Goal: Find specific page/section: Find specific page/section

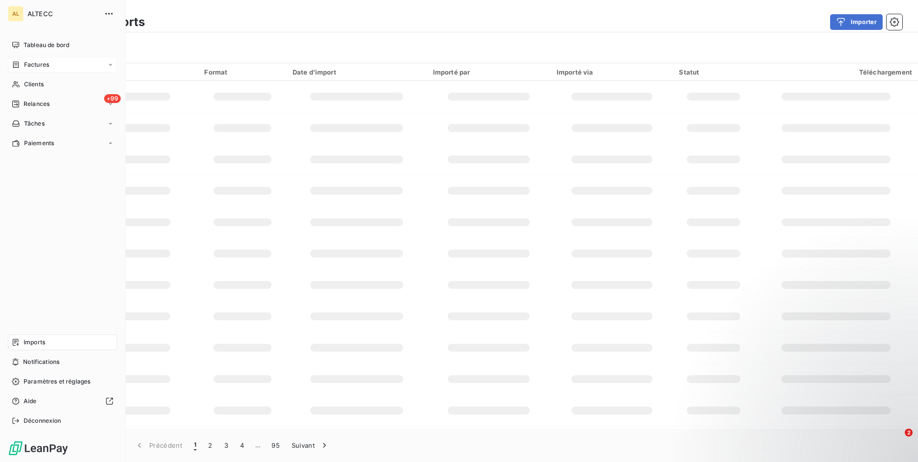
click at [39, 63] on span "Factures" at bounding box center [36, 64] width 25 height 9
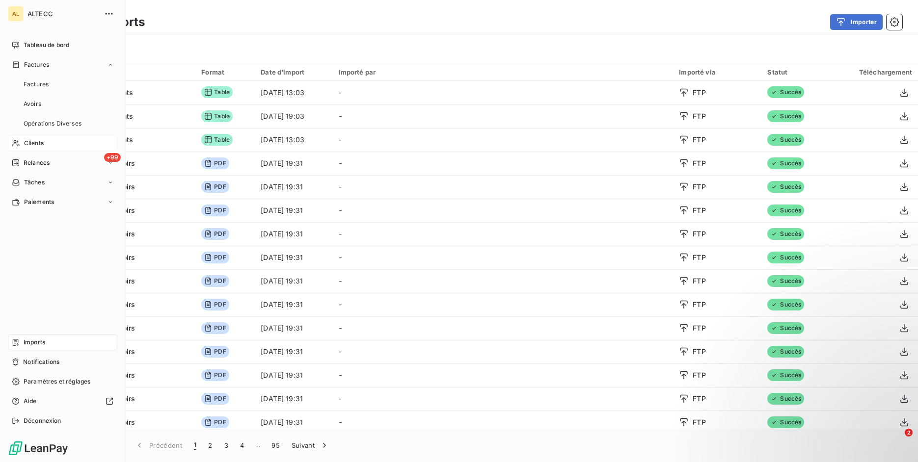
click at [39, 138] on div "Clients" at bounding box center [62, 143] width 109 height 16
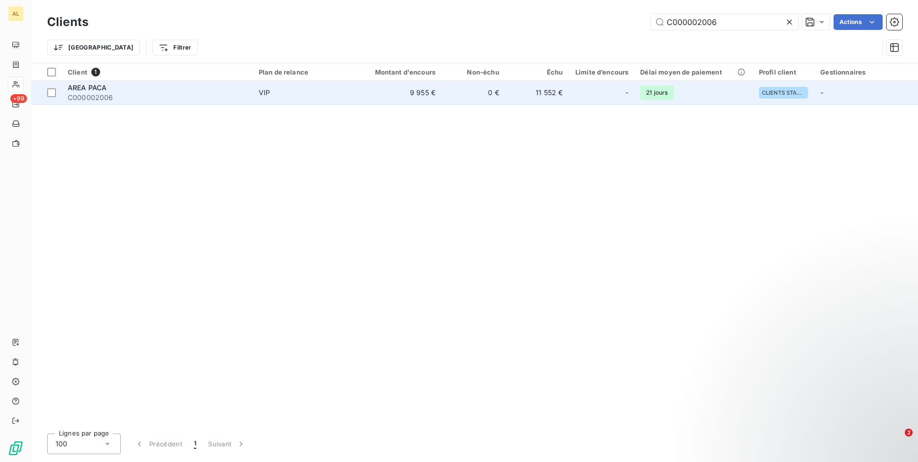
type input "C000002006"
click at [180, 96] on span "C000002006" at bounding box center [157, 98] width 179 height 10
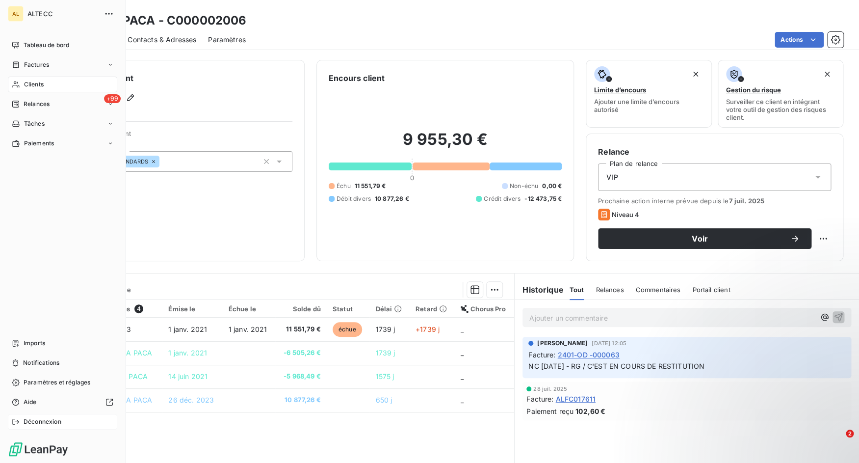
click at [22, 414] on div "Déconnexion" at bounding box center [62, 422] width 109 height 16
